Goal: Use online tool/utility

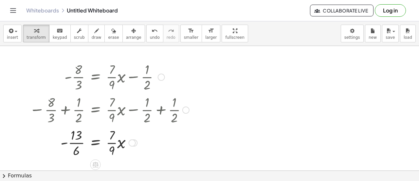
scroll to position [42, 0]
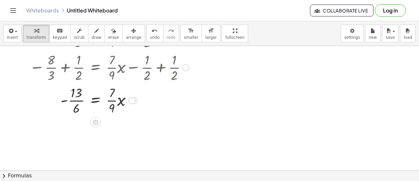
click at [77, 97] on div at bounding box center [109, 99] width 166 height 33
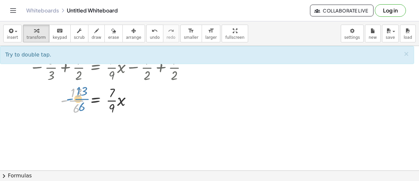
click at [80, 95] on div at bounding box center [109, 99] width 166 height 33
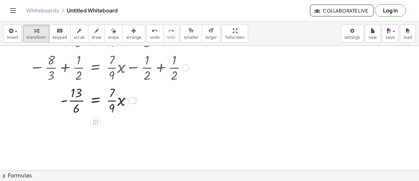
click at [77, 105] on div at bounding box center [109, 99] width 166 height 33
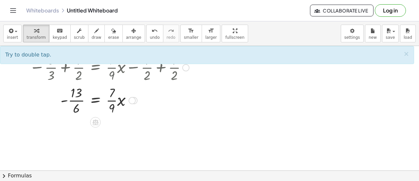
click at [112, 100] on div at bounding box center [109, 99] width 166 height 33
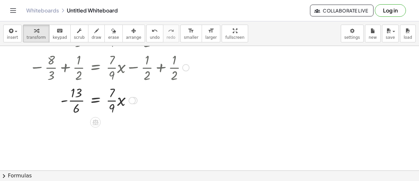
click at [112, 100] on div at bounding box center [109, 99] width 166 height 33
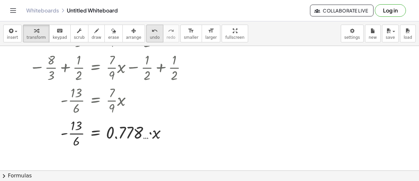
click at [152, 30] on icon "undo" at bounding box center [155, 31] width 6 height 8
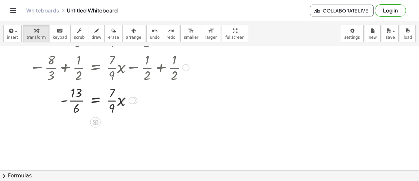
click at [77, 101] on div at bounding box center [91, 99] width 131 height 33
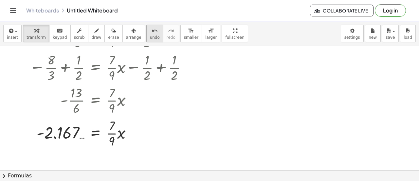
click at [150, 36] on span "undo" at bounding box center [155, 37] width 10 height 5
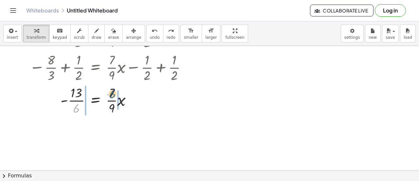
drag, startPoint x: 77, startPoint y: 107, endPoint x: 113, endPoint y: 93, distance: 38.7
click at [113, 93] on div at bounding box center [121, 99] width 142 height 33
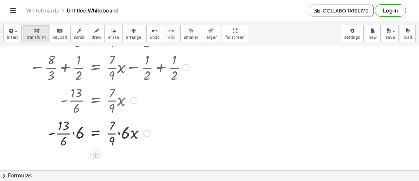
click at [114, 110] on div at bounding box center [109, 99] width 140 height 33
drag, startPoint x: 113, startPoint y: 138, endPoint x: 67, endPoint y: 125, distance: 47.9
click at [67, 125] on div at bounding box center [109, 132] width 166 height 33
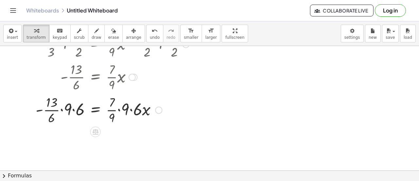
scroll to position [66, 0]
click at [69, 111] on div at bounding box center [109, 108] width 166 height 33
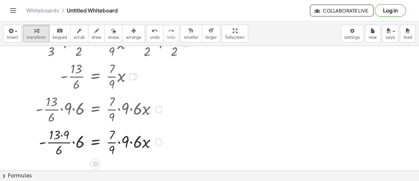
click at [67, 145] on div at bounding box center [109, 141] width 166 height 33
click at [66, 143] on div at bounding box center [109, 141] width 166 height 33
click at [81, 140] on div at bounding box center [109, 141] width 166 height 33
click at [73, 134] on div at bounding box center [109, 141] width 166 height 33
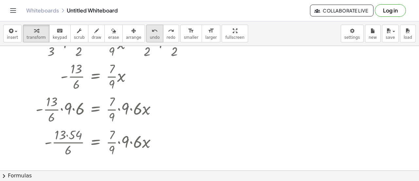
click at [152, 32] on icon "undo" at bounding box center [155, 31] width 6 height 8
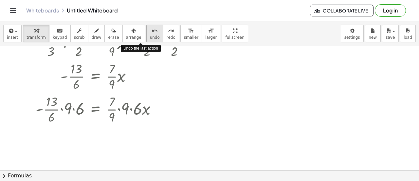
click at [152, 32] on icon "undo" at bounding box center [155, 31] width 6 height 8
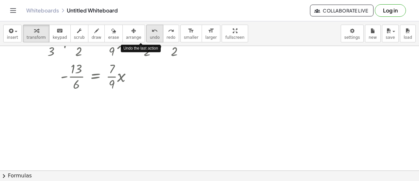
click at [152, 32] on icon "undo" at bounding box center [155, 31] width 6 height 8
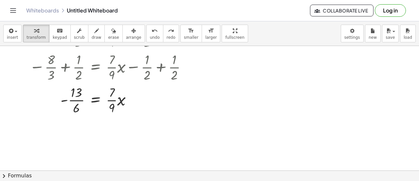
scroll to position [41, 0]
